Goal: Information Seeking & Learning: Learn about a topic

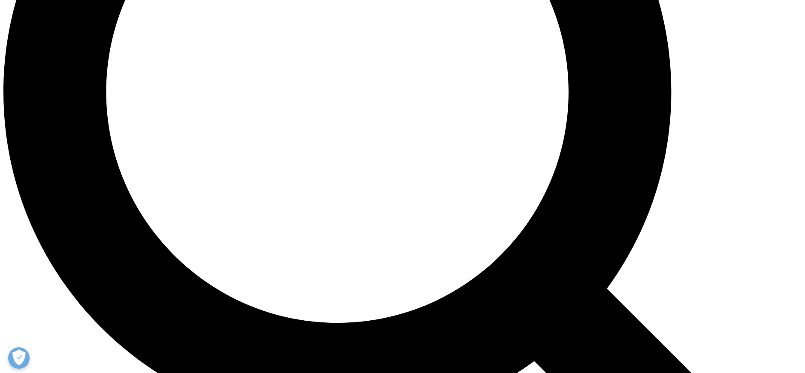
scroll to position [929, 0]
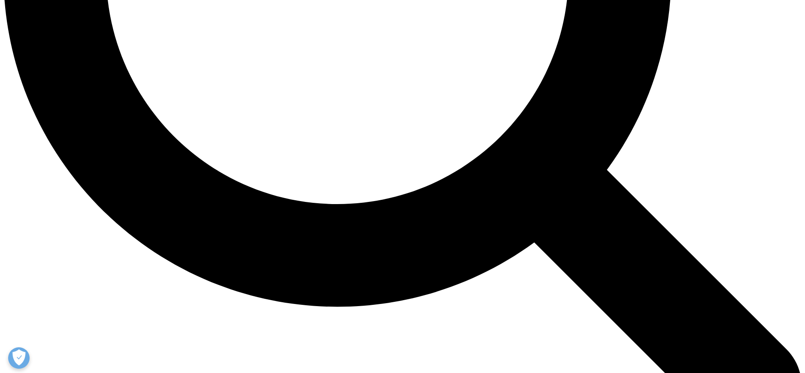
scroll to position [1225, 0]
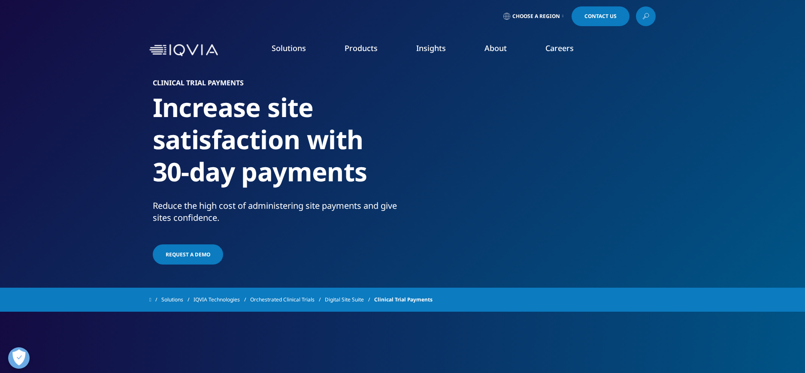
click at [794, 63] on div "Solutions quick find a capability Clear Search Loading SOLUTIONS Research & Dev…" at bounding box center [402, 50] width 805 height 40
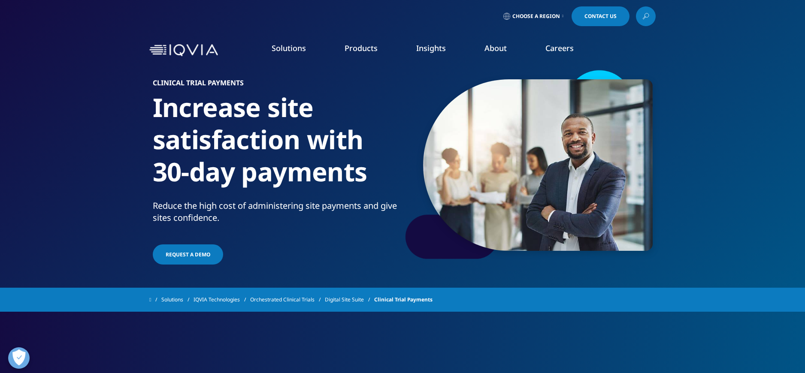
click at [740, 172] on section "Clinical Trial Payments Increase site satisfaction with 30-day payments Reduce …" at bounding box center [402, 144] width 805 height 288
